Goal: Navigation & Orientation: Find specific page/section

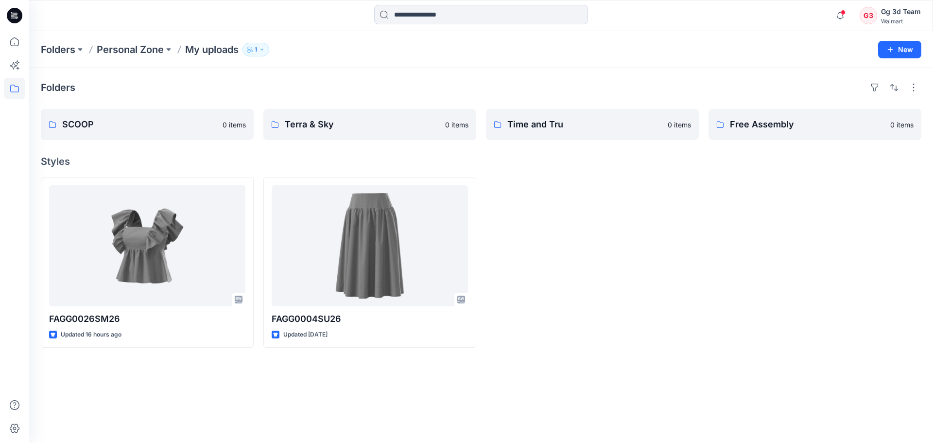
click at [601, 308] on div at bounding box center [592, 262] width 213 height 171
click at [116, 43] on p "Personal Zone" at bounding box center [130, 50] width 67 height 14
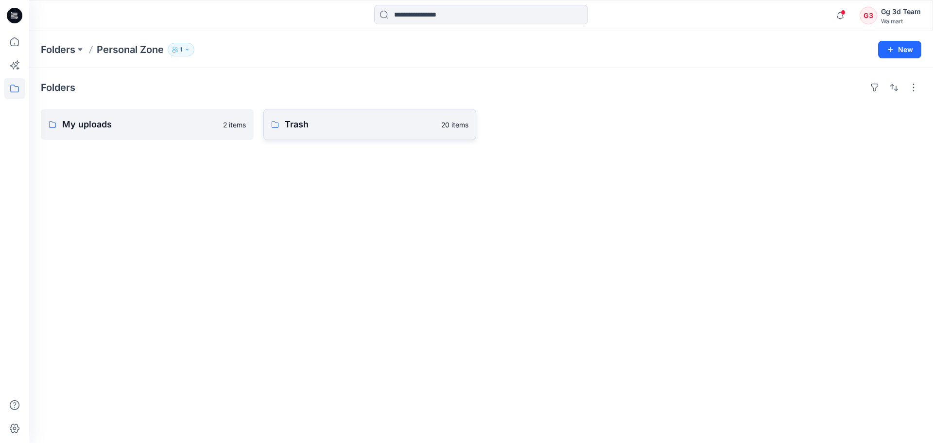
click at [313, 123] on p "Trash" at bounding box center [360, 125] width 151 height 14
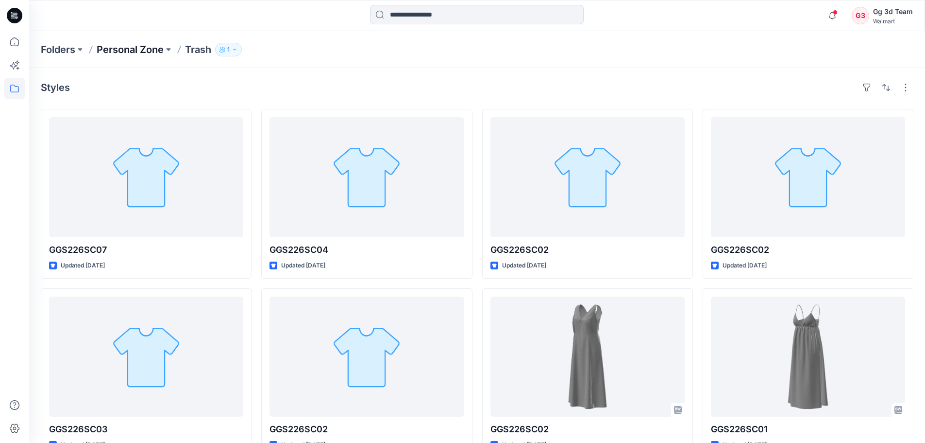
click at [116, 53] on p "Personal Zone" at bounding box center [130, 50] width 67 height 14
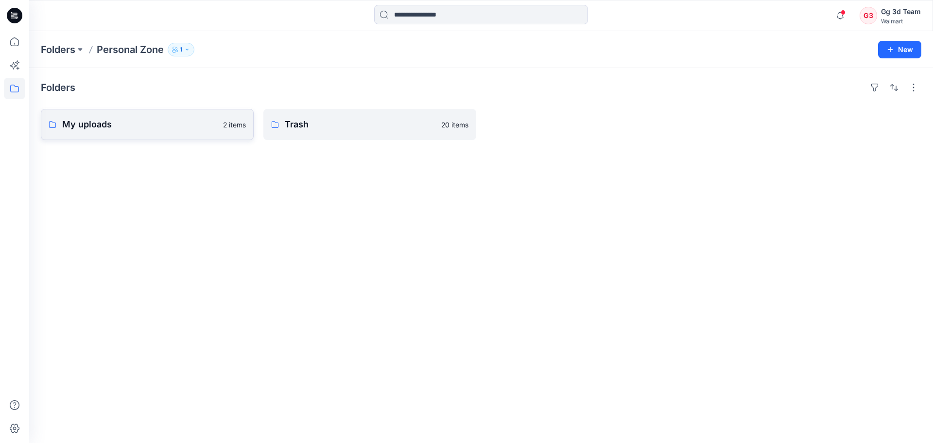
click at [128, 135] on link "My uploads 2 items" at bounding box center [147, 124] width 213 height 31
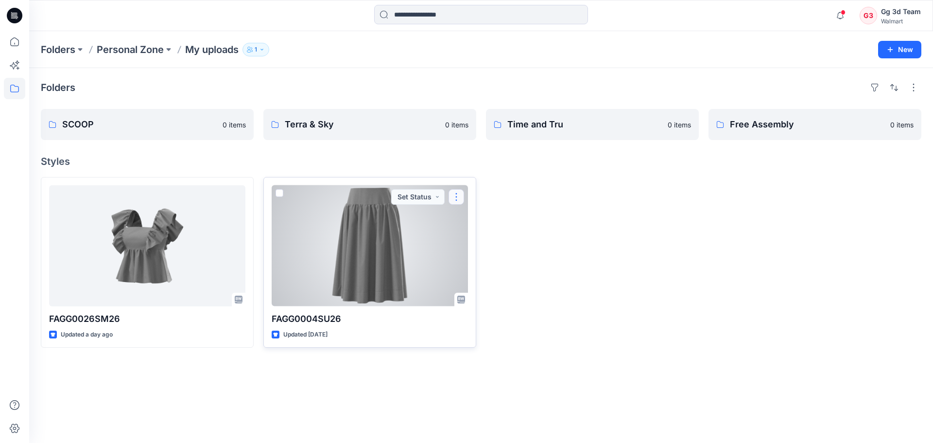
click at [449, 198] on button "button" at bounding box center [456, 197] width 16 height 16
click at [483, 274] on p "Move to" at bounding box center [481, 273] width 26 height 10
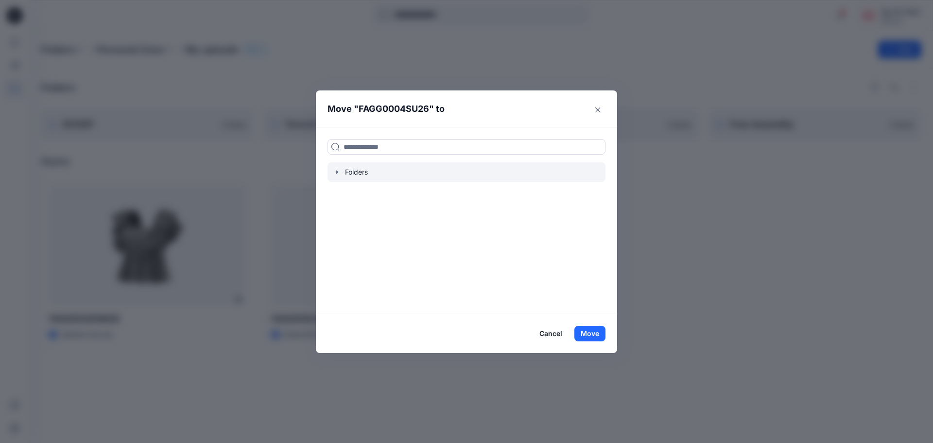
click at [360, 170] on div at bounding box center [466, 171] width 278 height 19
click at [338, 175] on icon "button" at bounding box center [337, 172] width 8 height 8
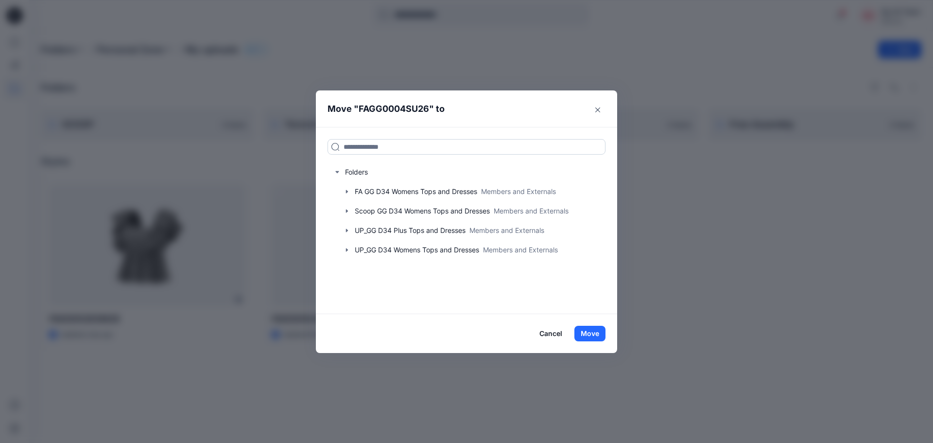
click at [339, 140] on input at bounding box center [466, 147] width 278 height 16
click at [598, 107] on icon "Close" at bounding box center [597, 109] width 5 height 5
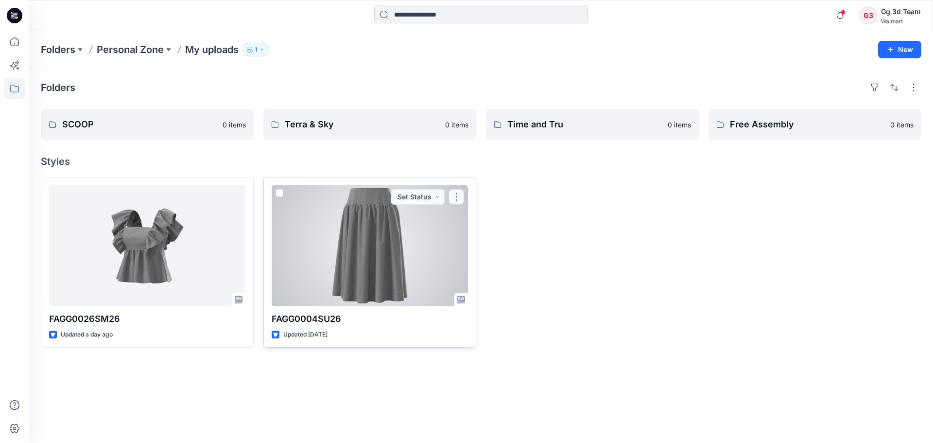
click at [455, 194] on button "button" at bounding box center [456, 197] width 16 height 16
click at [318, 201] on div at bounding box center [370, 245] width 196 height 121
click at [455, 193] on button "button" at bounding box center [456, 197] width 16 height 16
click at [501, 281] on button "Move to" at bounding box center [502, 273] width 105 height 18
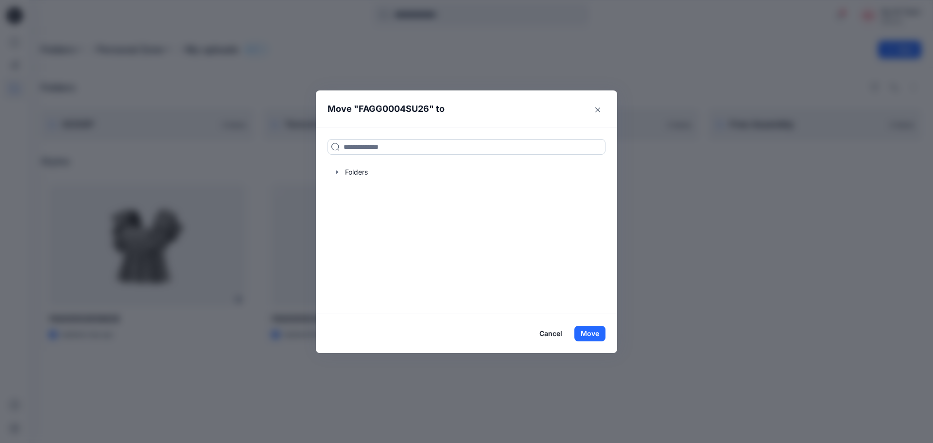
click at [357, 147] on input at bounding box center [466, 147] width 278 height 16
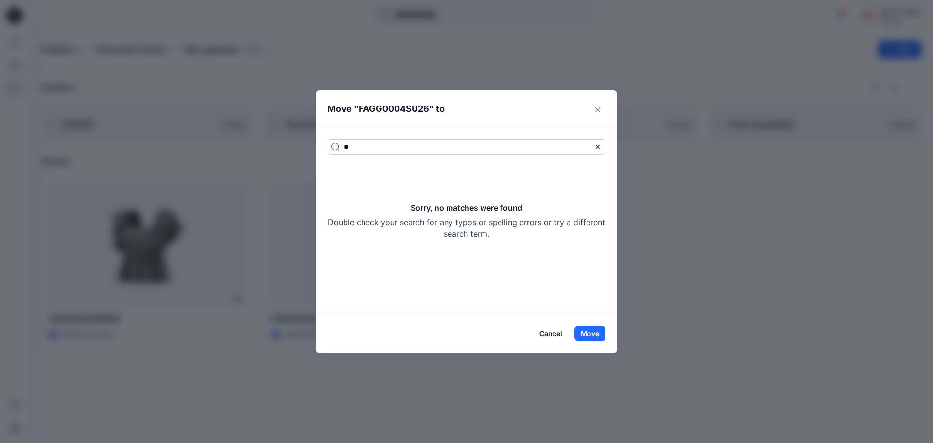
type input "*"
type input "***"
click at [601, 150] on div at bounding box center [598, 147] width 16 height 16
click at [599, 113] on button "Close" at bounding box center [598, 110] width 16 height 16
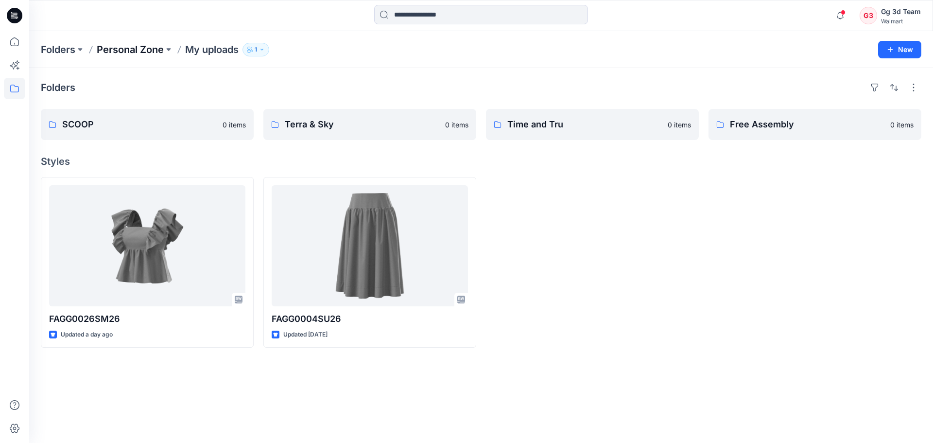
click at [144, 50] on p "Personal Zone" at bounding box center [130, 50] width 67 height 14
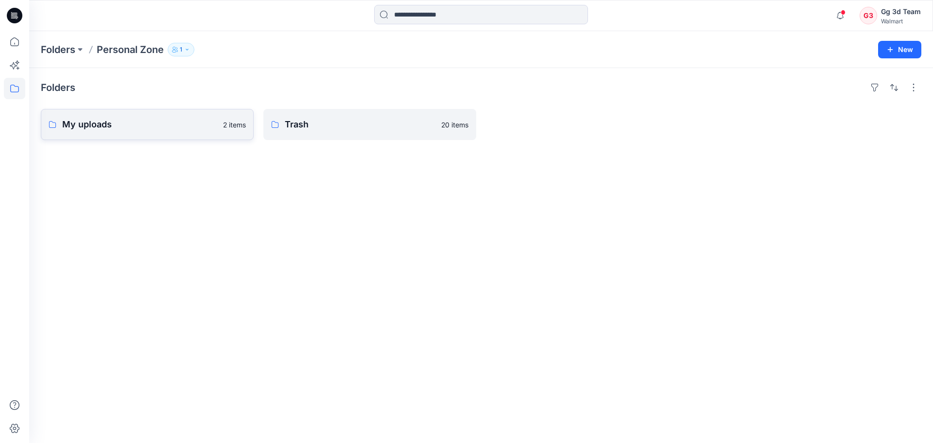
click at [177, 125] on p "My uploads" at bounding box center [139, 125] width 155 height 14
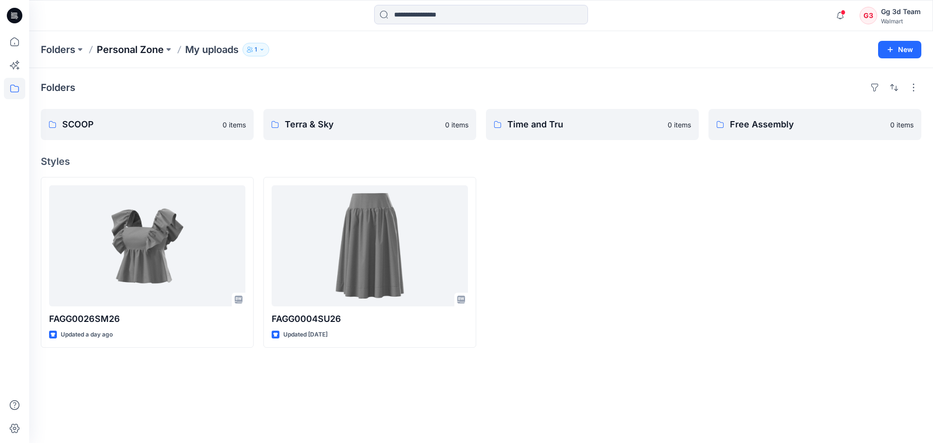
click at [126, 50] on p "Personal Zone" at bounding box center [130, 50] width 67 height 14
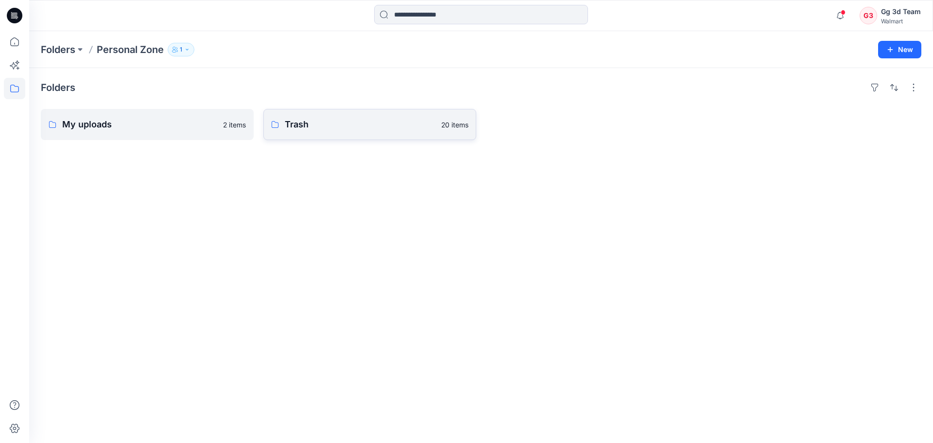
click at [308, 117] on link "Trash 20 items" at bounding box center [369, 124] width 213 height 31
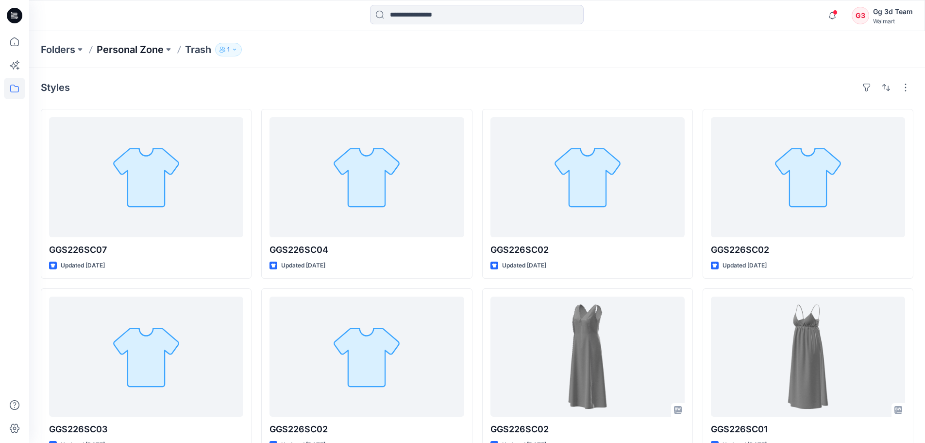
click at [128, 51] on p "Personal Zone" at bounding box center [130, 50] width 67 height 14
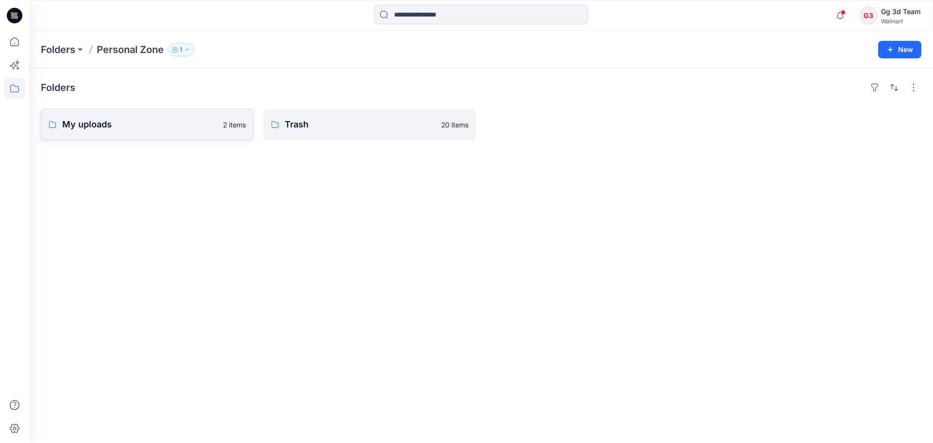
click at [168, 127] on p "My uploads" at bounding box center [139, 125] width 155 height 14
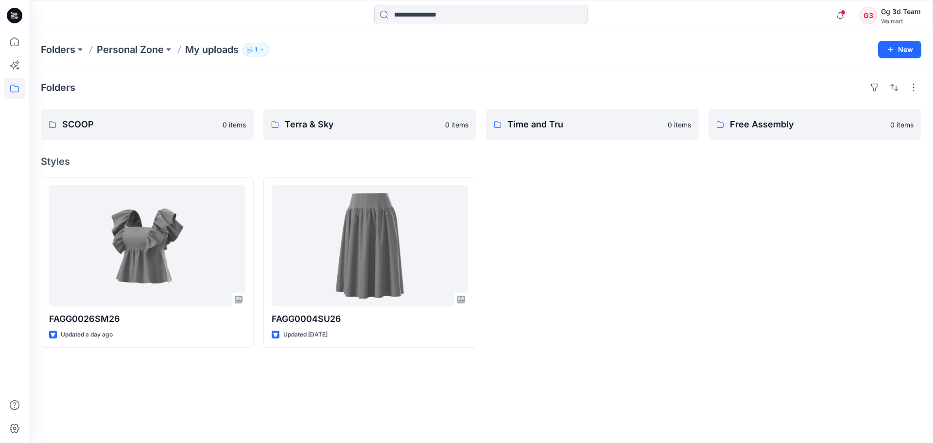
click at [589, 259] on div at bounding box center [592, 262] width 213 height 171
click at [621, 204] on div at bounding box center [592, 262] width 213 height 171
click at [564, 133] on link "Time and Tru" at bounding box center [592, 124] width 213 height 31
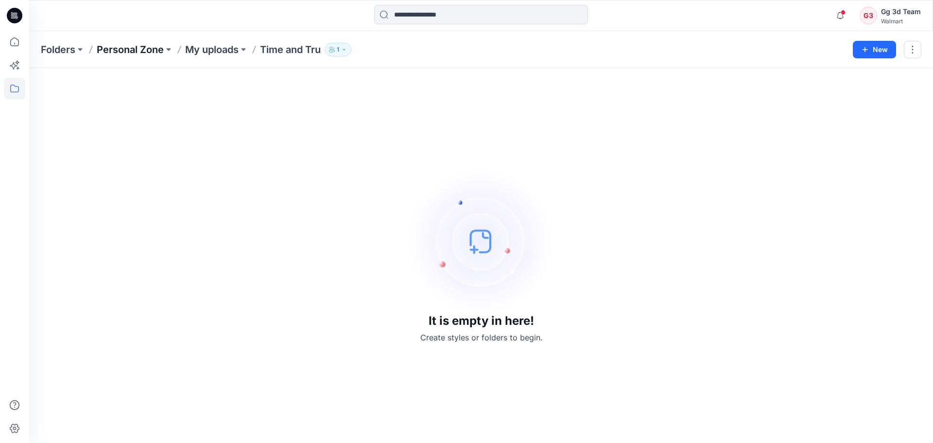
click at [136, 48] on p "Personal Zone" at bounding box center [130, 50] width 67 height 14
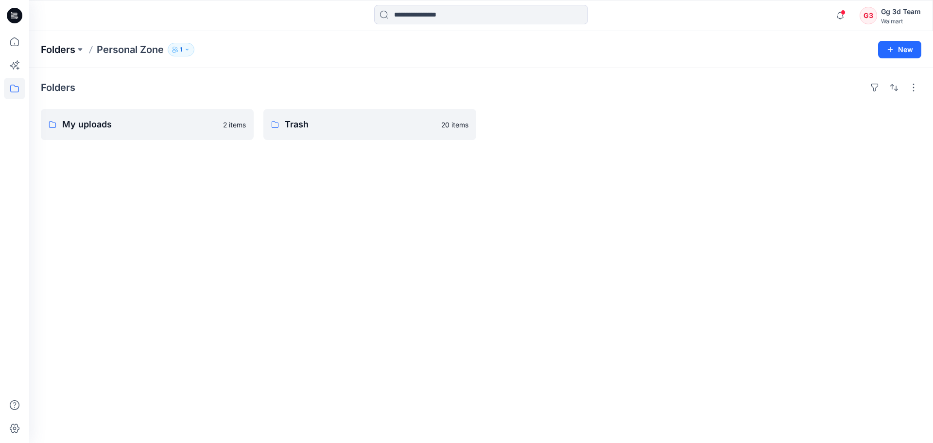
click at [62, 49] on p "Folders" at bounding box center [58, 50] width 34 height 14
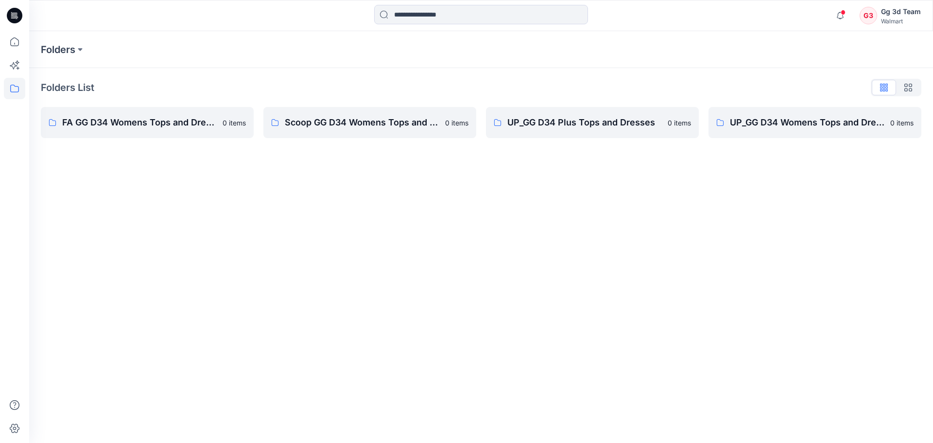
click at [479, 347] on div "Folders Folders List FA GG D34 Womens Tops and Dresses 0 items Scoop GG D34 Wom…" at bounding box center [481, 236] width 904 height 411
click at [62, 61] on div "Folders" at bounding box center [481, 49] width 904 height 37
click at [64, 53] on p "Folders" at bounding box center [58, 50] width 34 height 14
click at [707, 290] on div "Folders Folders List FA GG D34 Womens Tops and Dresses 0 items Scoop GG D34 Wom…" at bounding box center [481, 236] width 904 height 411
click at [819, 136] on link "UP_GG D34 Womens Tops and Dresses 0 items" at bounding box center [814, 122] width 213 height 31
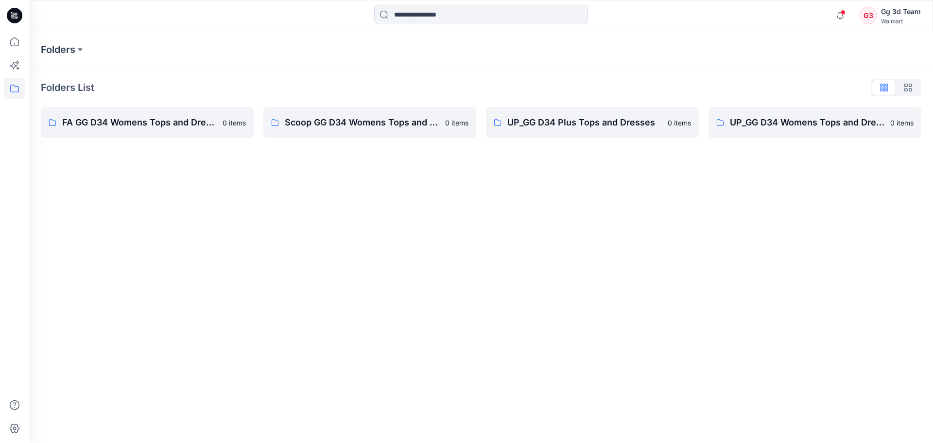
click at [496, 264] on div "Folders Folders List FA GG D34 Womens Tops and Dresses 0 items Scoop GG D34 Wom…" at bounding box center [481, 236] width 904 height 411
click at [448, 206] on div "Folders Folders List FA GG D34 Womens Tops and Dresses 0 items Scoop GG D34 Wom…" at bounding box center [481, 236] width 904 height 411
click at [788, 277] on div "Folders Folders List FA GG D34 Womens Tops and Dresses 0 items Scoop GG D34 Wom…" at bounding box center [481, 236] width 904 height 411
click at [808, 129] on link "UP_GG D34 Womens Tops and Dresses 0 items" at bounding box center [814, 122] width 213 height 31
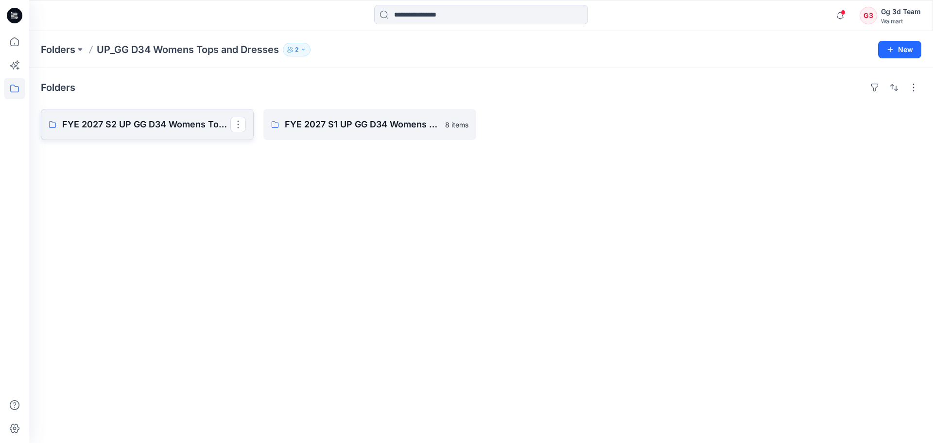
click at [154, 134] on link "FYE 2027 S2 UP GG D34 Womens Tops and Dresses" at bounding box center [147, 124] width 213 height 31
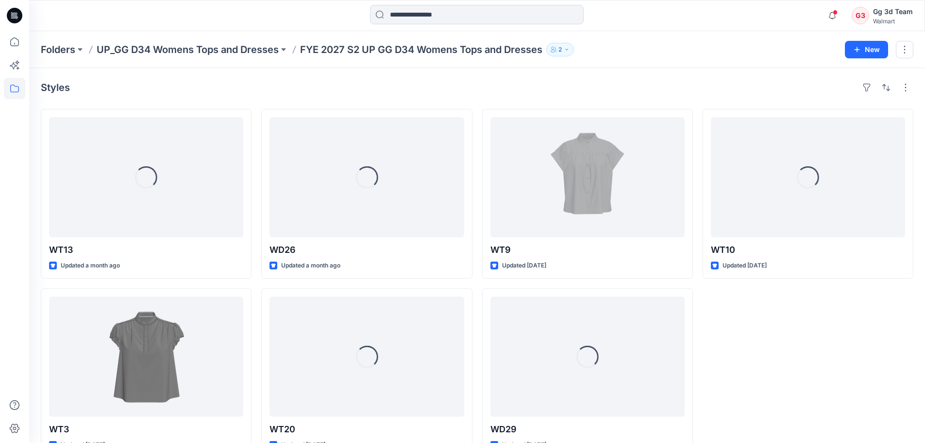
click at [778, 362] on div "Loading... WT10 Updated [DATE]" at bounding box center [808, 283] width 211 height 349
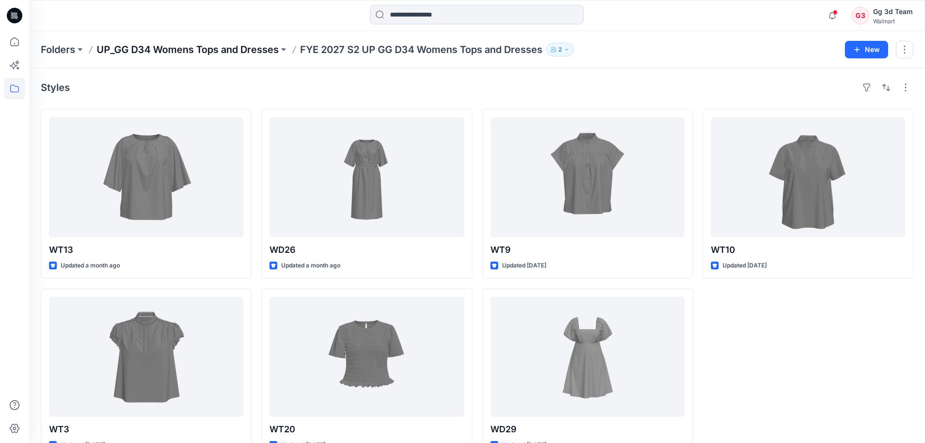
click at [193, 54] on p "UP_GG D34 Womens Tops and Dresses" at bounding box center [188, 50] width 182 height 14
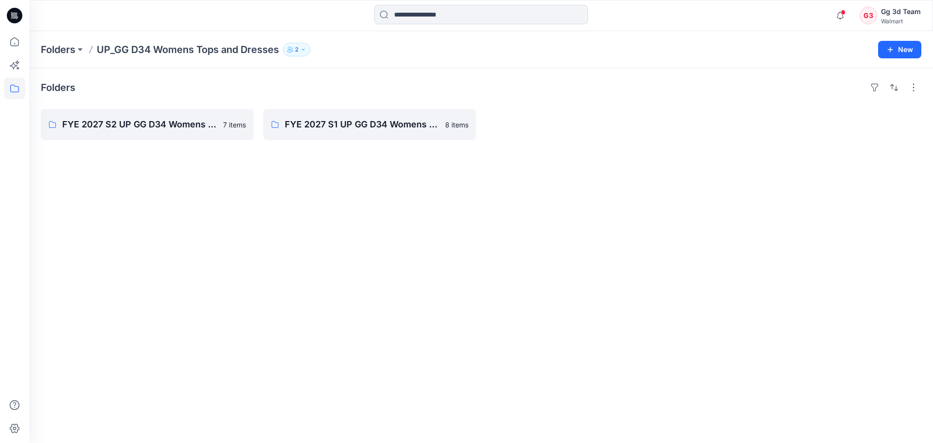
click at [532, 223] on div "Folders FYE 2027 S2 UP GG D34 Womens Tops and Dresses 7 items FYE 2027 S1 UP GG…" at bounding box center [481, 255] width 904 height 375
